Goal: Find specific page/section: Find specific page/section

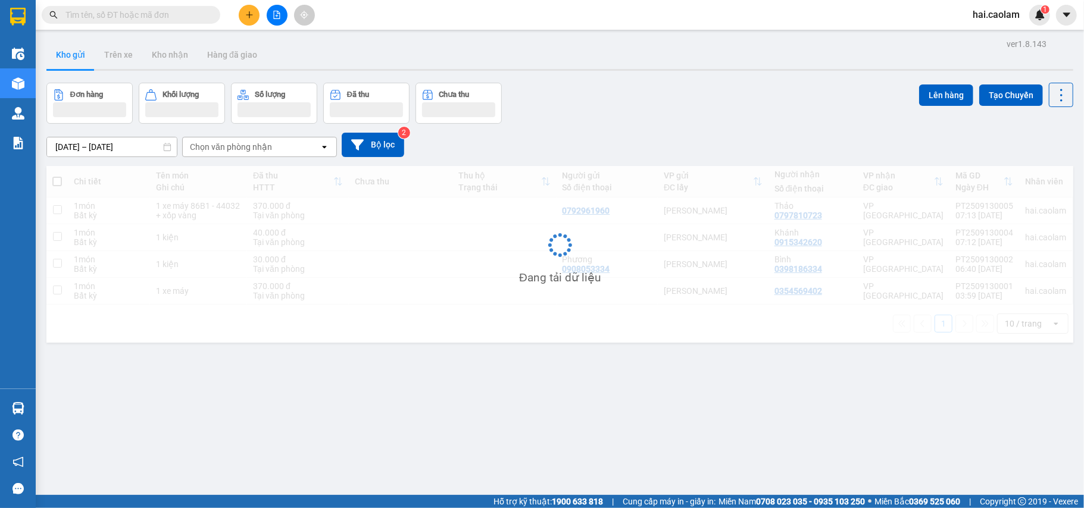
click at [120, 15] on input "text" at bounding box center [135, 14] width 141 height 13
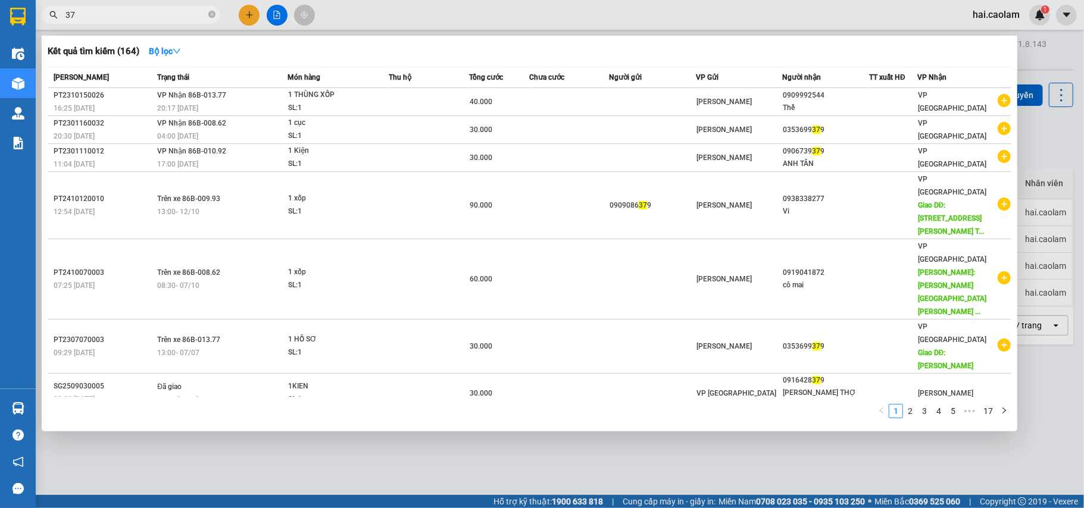
type input "3"
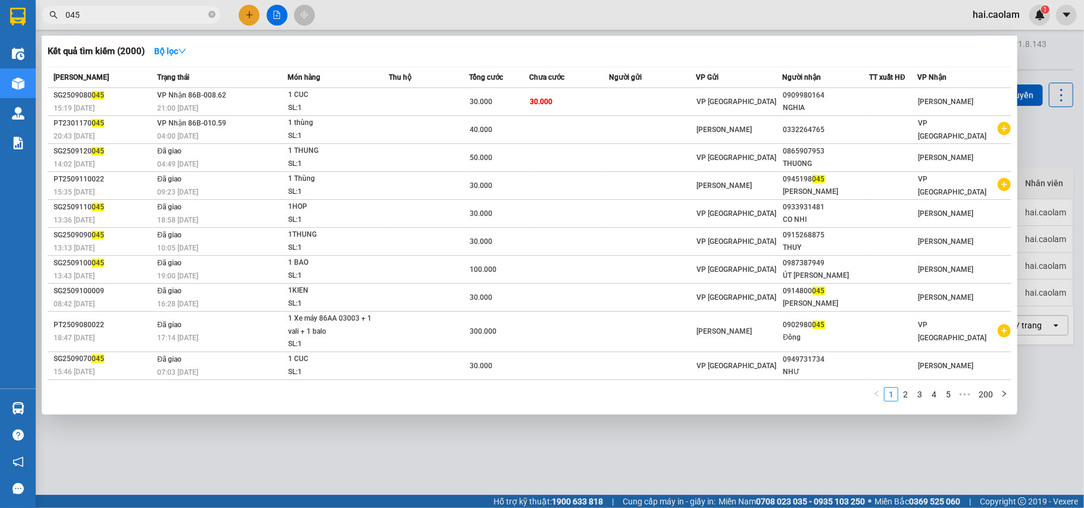
type input "045"
